Goal: Task Accomplishment & Management: Manage account settings

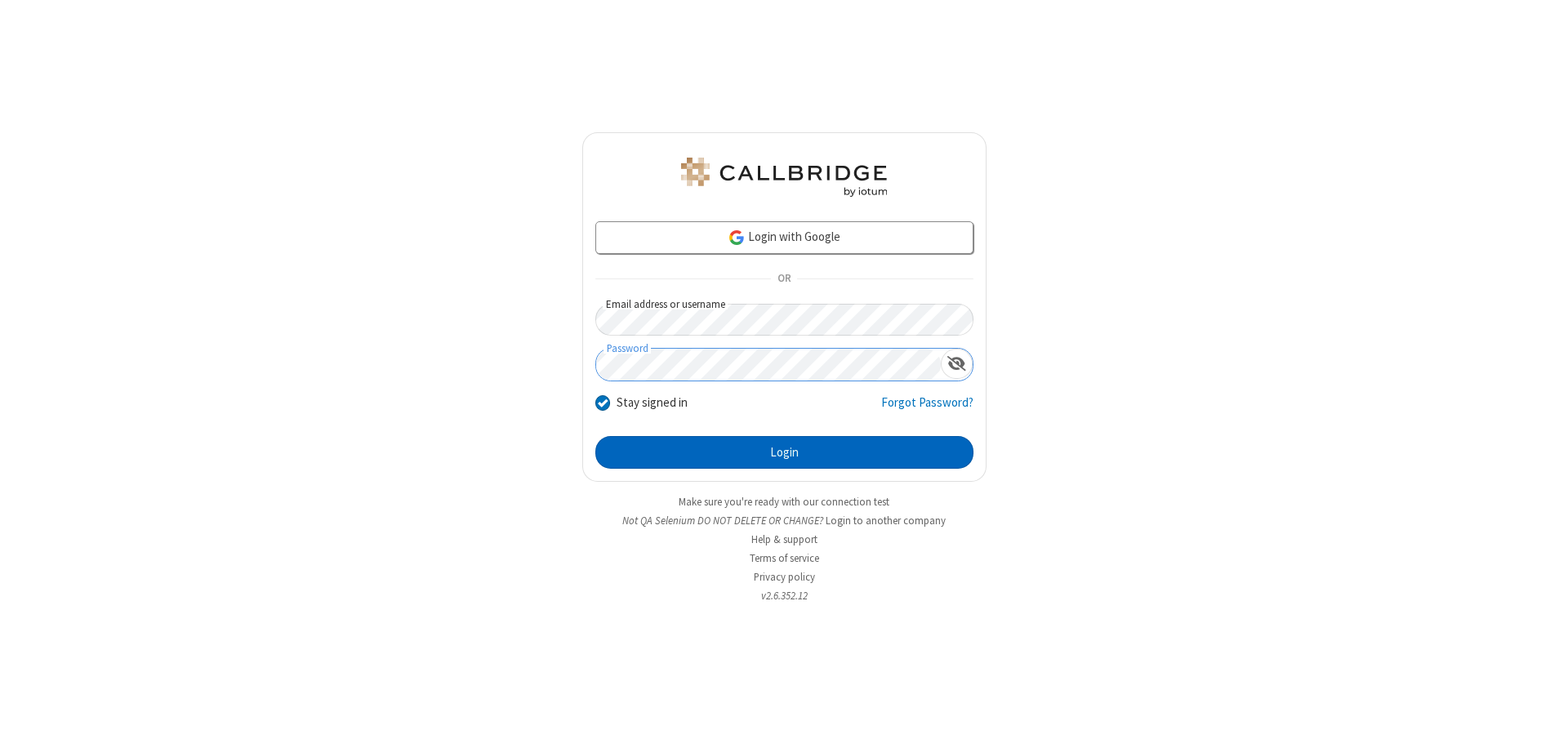
click at [784, 453] on button "Login" at bounding box center [784, 452] width 379 height 33
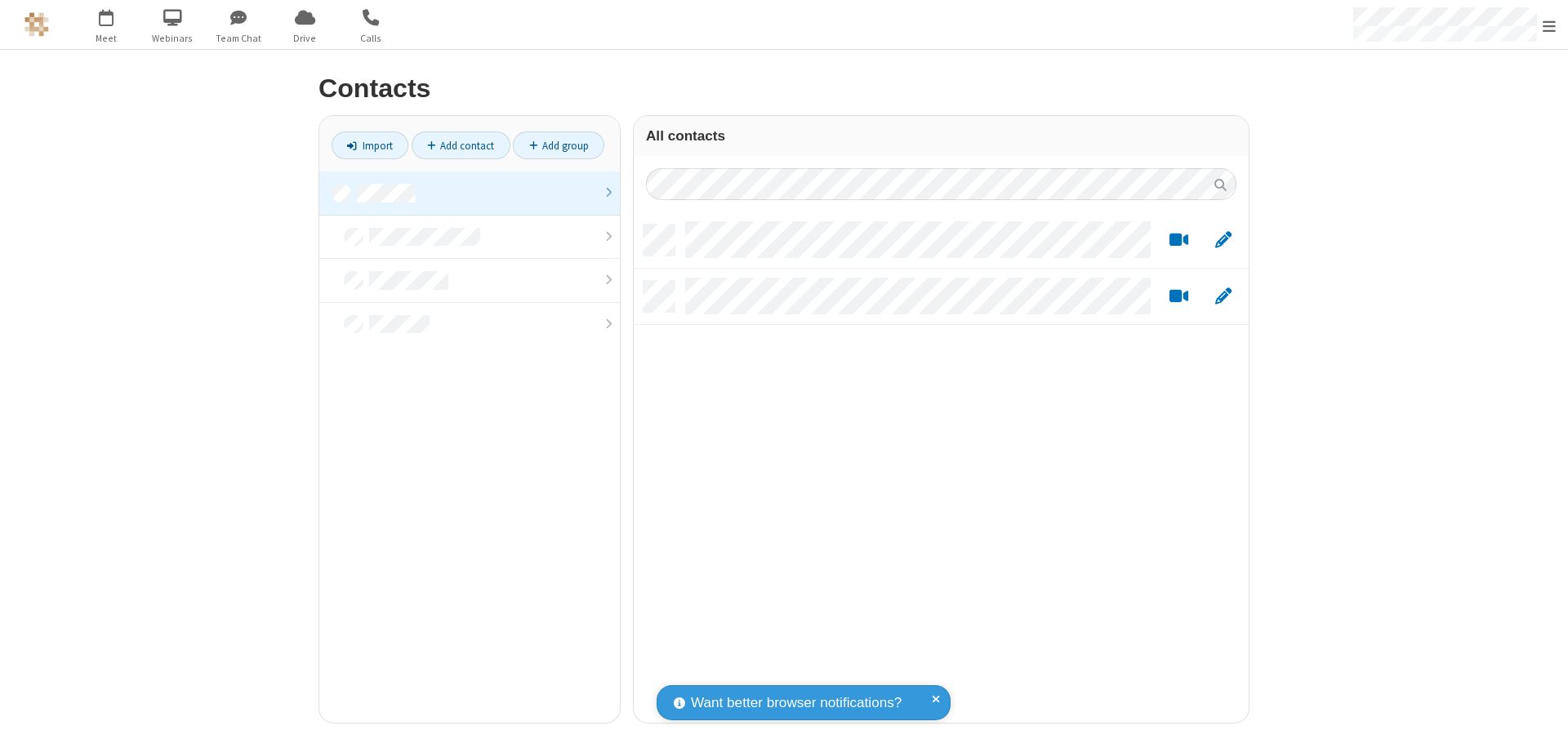
click at [470, 193] on link at bounding box center [470, 193] width 301 height 44
click at [461, 145] on link "Add contact" at bounding box center [460, 145] width 98 height 28
